Goal: Task Accomplishment & Management: Complete application form

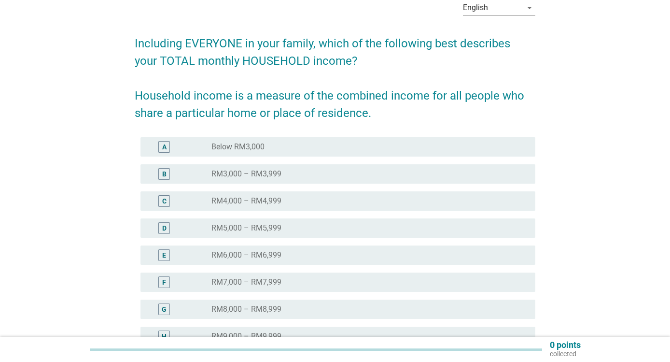
click at [290, 228] on div "radio_button_unchecked RM5,000 – RM5,999" at bounding box center [366, 228] width 308 height 10
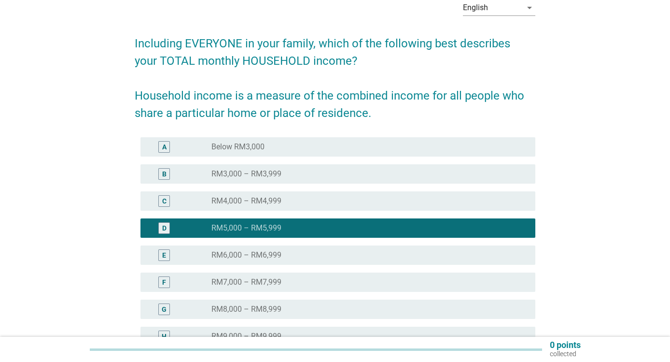
scroll to position [189, 0]
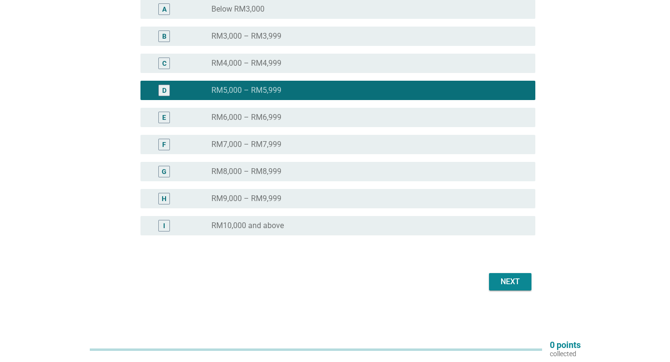
click at [504, 278] on div "Next" at bounding box center [510, 282] width 27 height 12
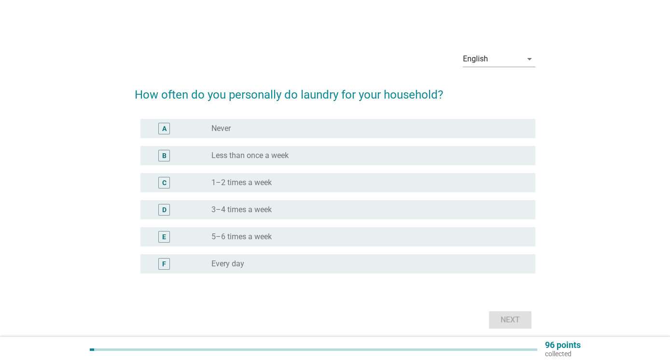
scroll to position [38, 0]
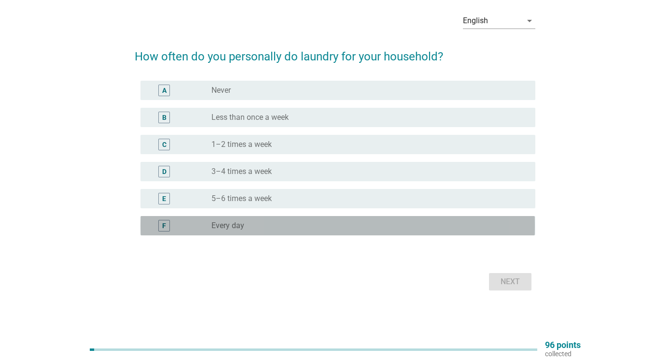
click at [297, 224] on div "radio_button_unchecked Every day" at bounding box center [366, 226] width 308 height 10
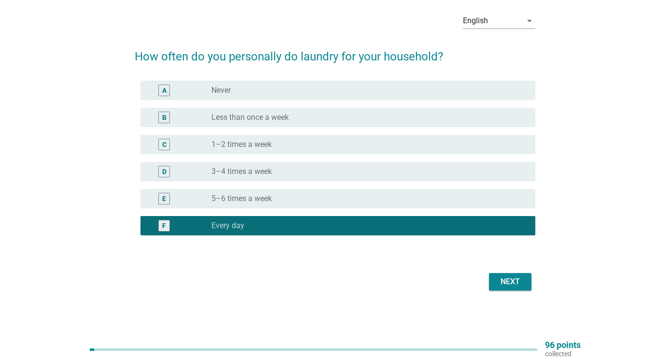
click at [519, 277] on div "Next" at bounding box center [510, 282] width 27 height 12
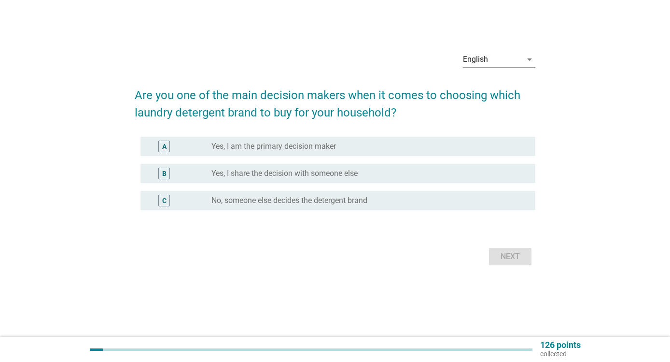
scroll to position [0, 0]
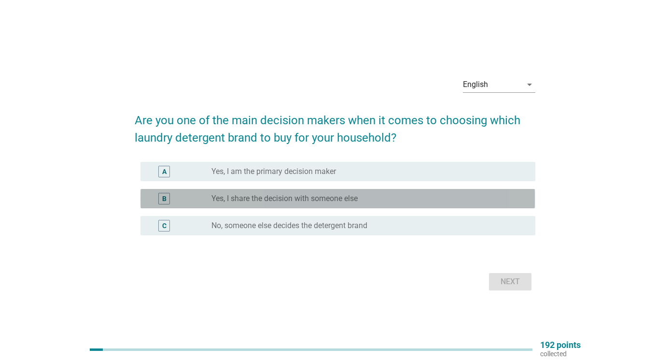
click at [354, 198] on label "Yes, I share the decision with someone else" at bounding box center [285, 199] width 146 height 10
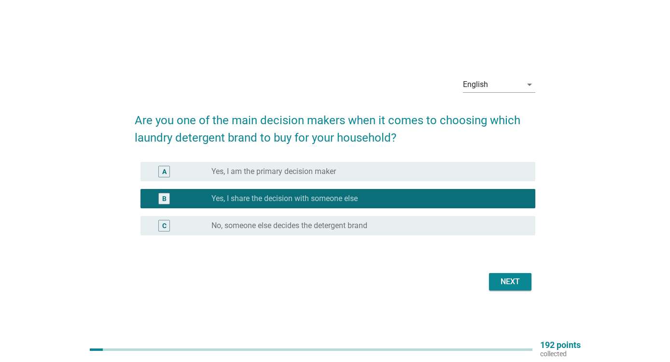
click at [522, 280] on div "Next" at bounding box center [510, 282] width 27 height 12
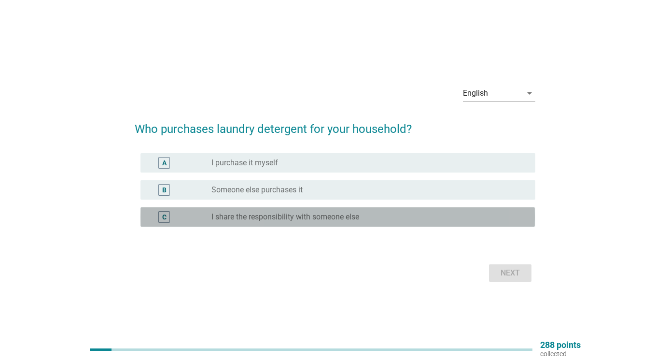
click at [369, 215] on div "radio_button_unchecked I share the responsibility with someone else" at bounding box center [366, 217] width 308 height 10
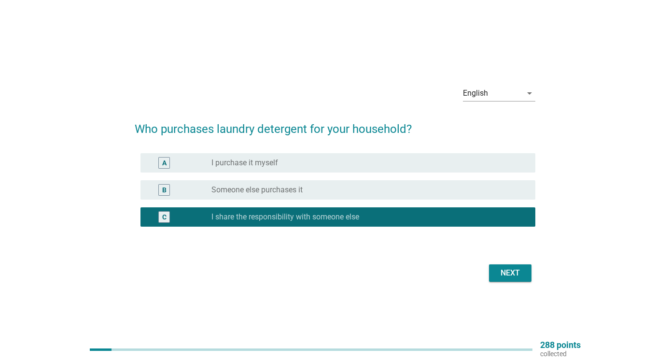
click at [518, 284] on div "English arrow_drop_down Who purchases laundry detergent for your household? A r…" at bounding box center [335, 181] width 416 height 222
click at [515, 275] on div "Next" at bounding box center [510, 273] width 27 height 12
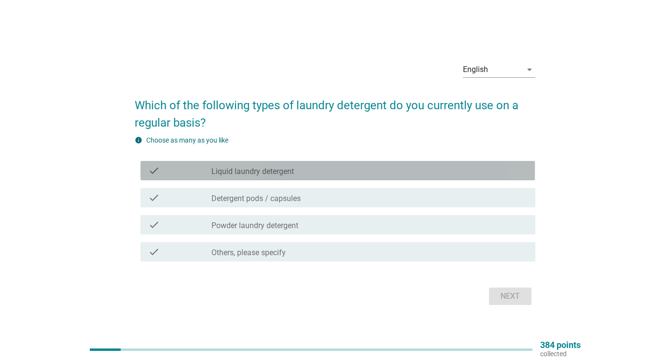
click at [458, 173] on div "check_box_outline_blank Liquid laundry detergent" at bounding box center [370, 171] width 316 height 12
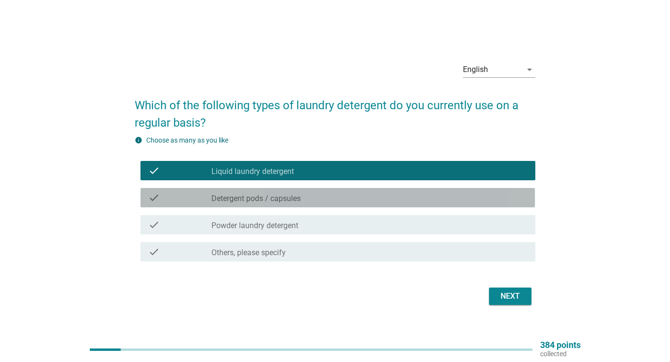
click at [450, 194] on div "check_box_outline_blank Detergent pods / capsules" at bounding box center [370, 198] width 316 height 12
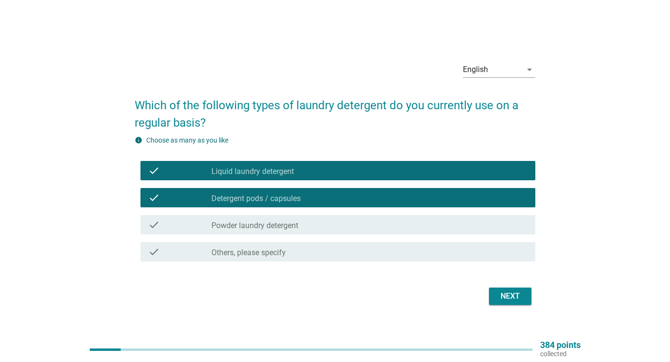
click at [451, 222] on div "check_box_outline_blank Powder laundry detergent" at bounding box center [370, 225] width 316 height 12
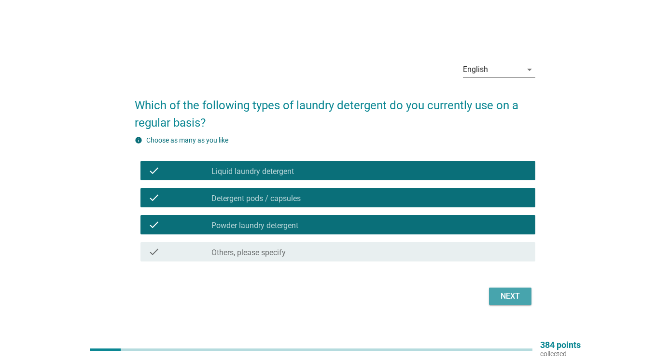
click at [521, 299] on div "Next" at bounding box center [510, 296] width 27 height 12
click at [521, 299] on form "Which of the following types of laundry detergent do you currently use on a reg…" at bounding box center [335, 197] width 400 height 221
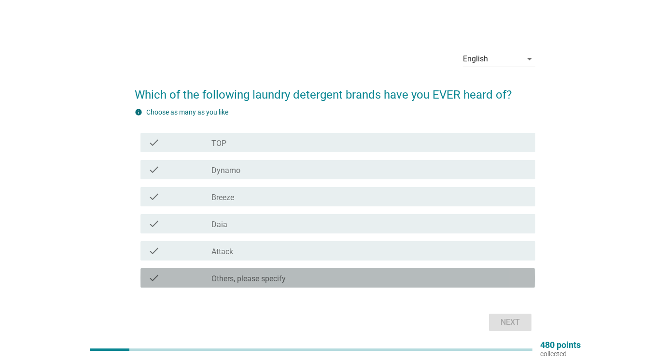
click at [307, 276] on div "check_box Others, please specify" at bounding box center [370, 278] width 316 height 12
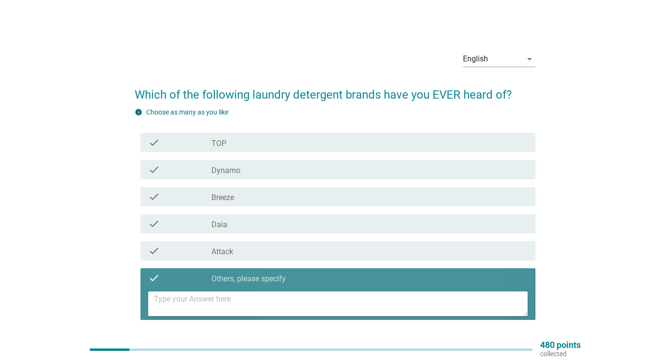
click at [269, 297] on textarea at bounding box center [340, 303] width 373 height 25
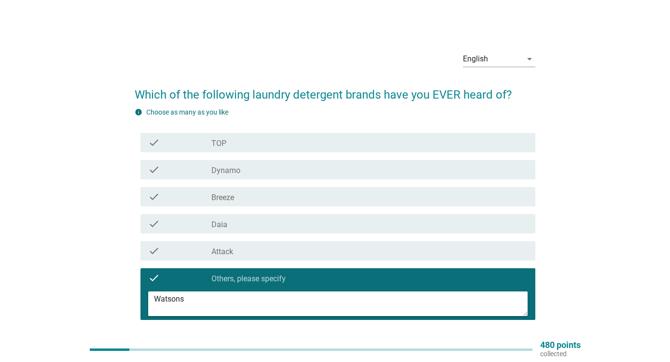
scroll to position [73, 0]
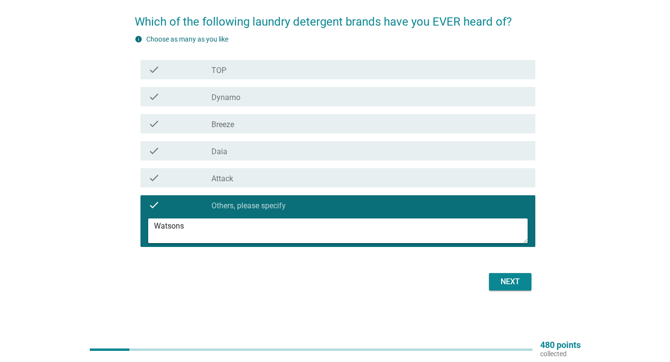
type textarea "Watsons"
click at [519, 283] on div "Next" at bounding box center [510, 282] width 27 height 12
